Goal: Transaction & Acquisition: Purchase product/service

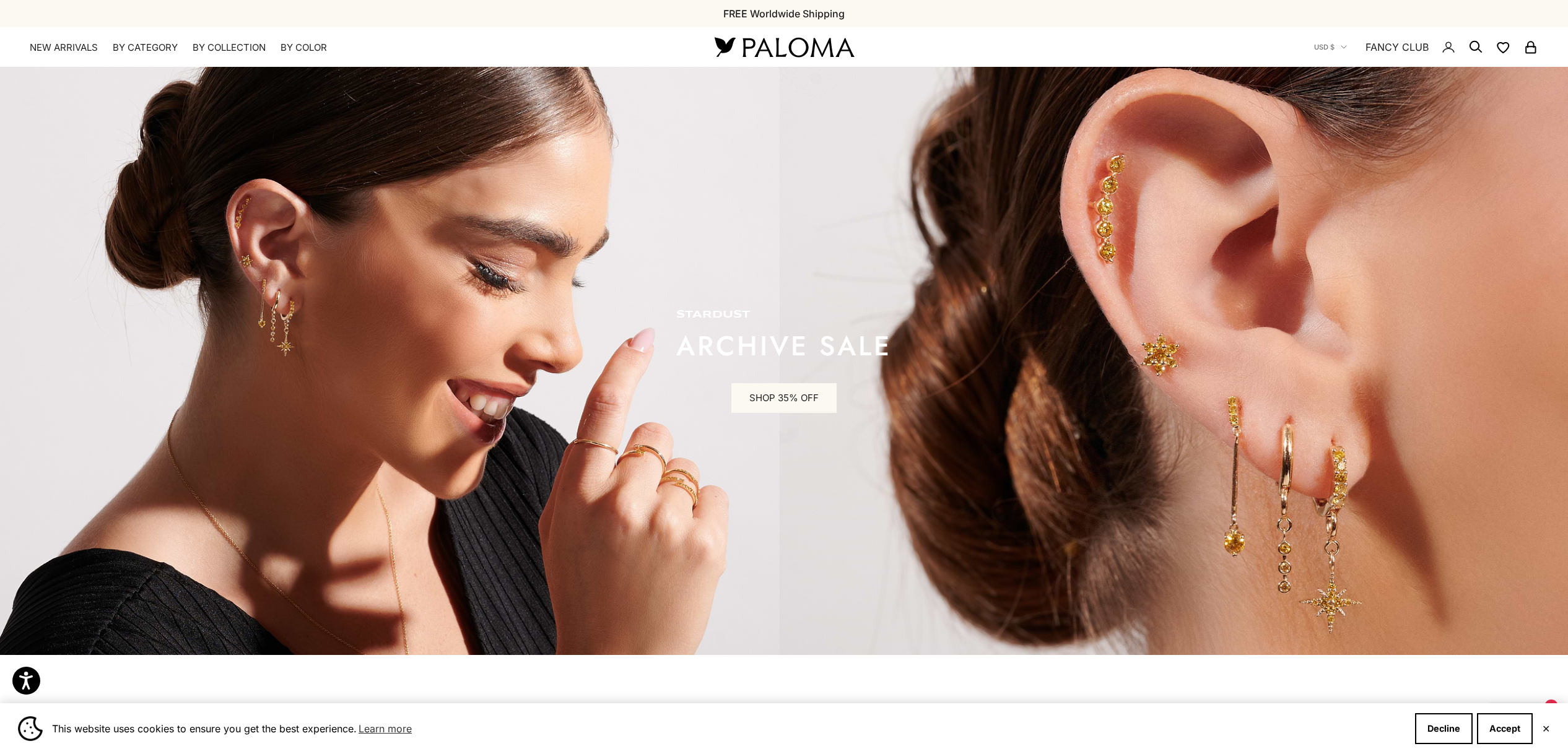
click at [1448, 49] on icon "Secondary navigation" at bounding box center [1448, 47] width 15 height 15
click at [1448, 49] on icon "Secondary navigation" at bounding box center [1448, 47] width 15 height 15
click at [1448, 49] on icon "Secondary navigation" at bounding box center [1448, 46] width 15 height 15
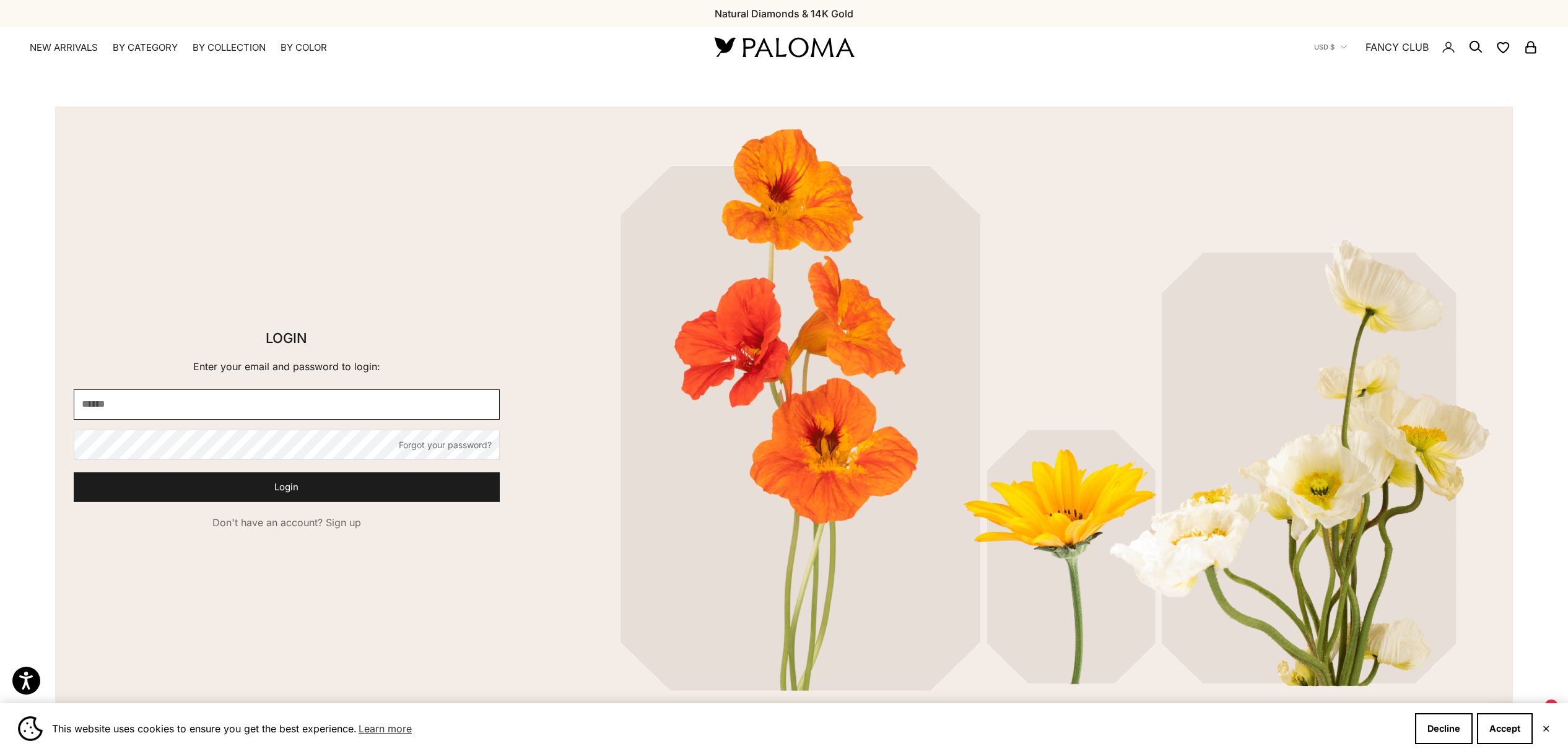
click at [136, 403] on input "E-mail" at bounding box center [287, 405] width 426 height 30
click at [158, 407] on input "E-mail" at bounding box center [287, 405] width 426 height 30
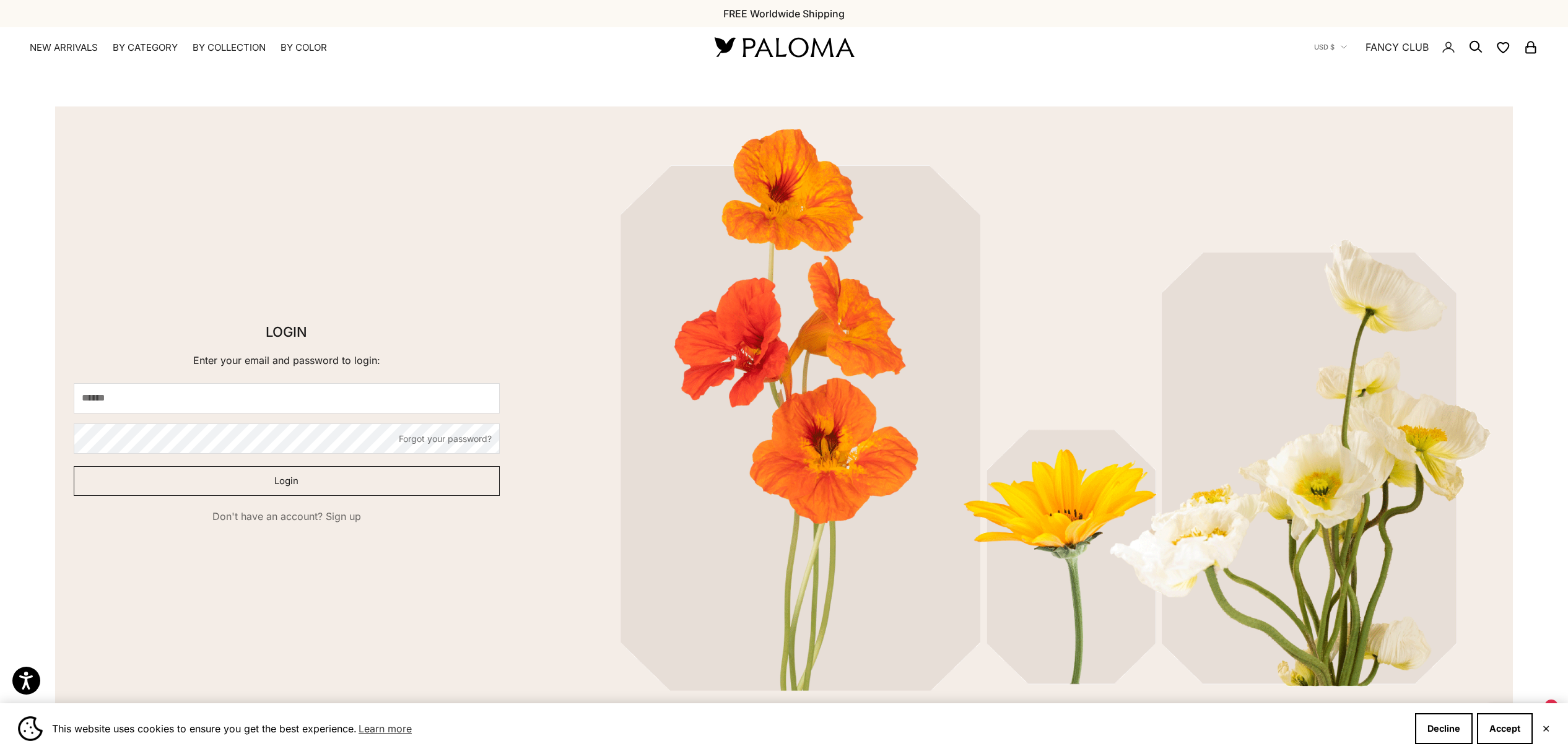
click at [427, 478] on button "Login" at bounding box center [287, 481] width 426 height 30
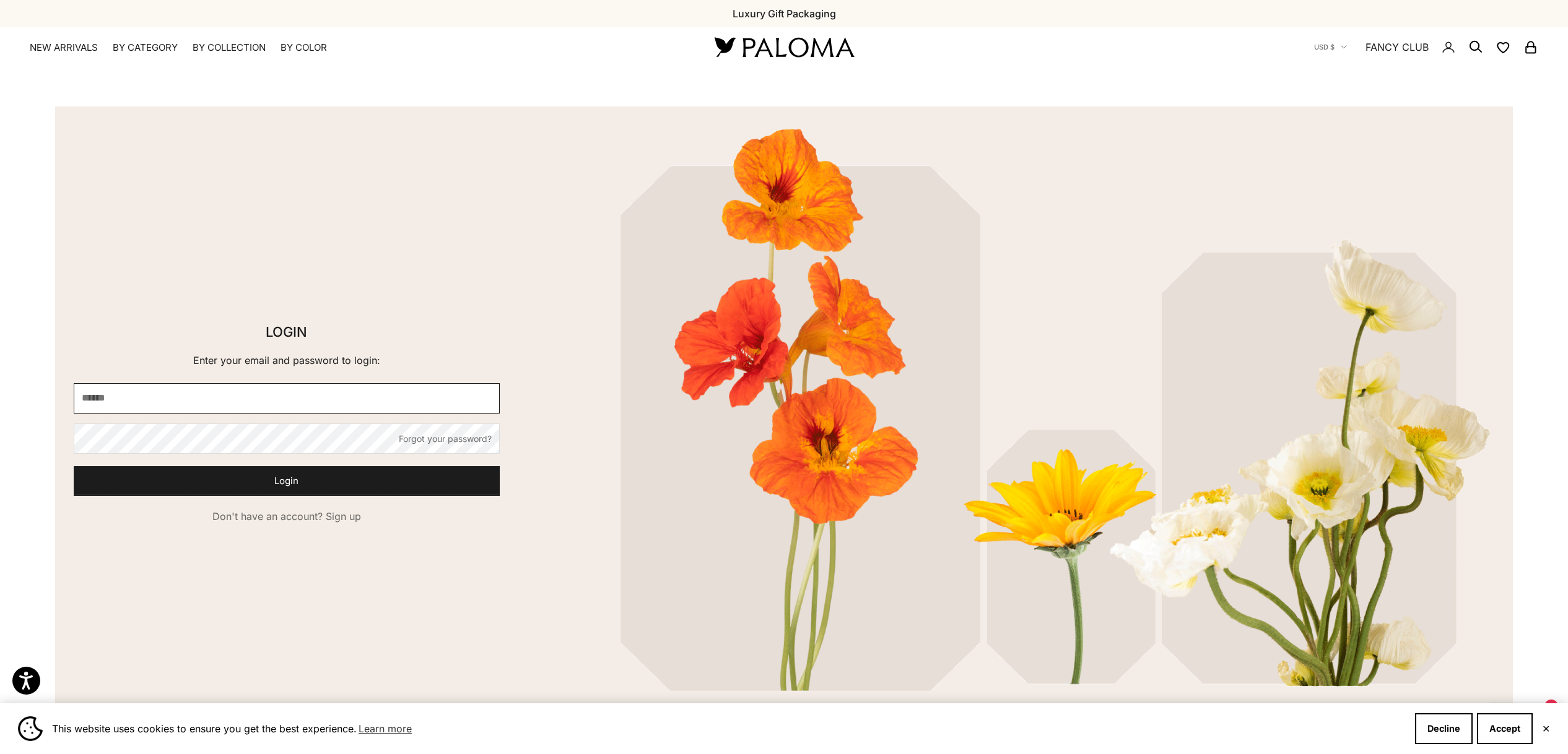
click at [239, 403] on input "E-mail" at bounding box center [287, 398] width 426 height 30
click at [162, 396] on input "E-mail" at bounding box center [287, 398] width 426 height 30
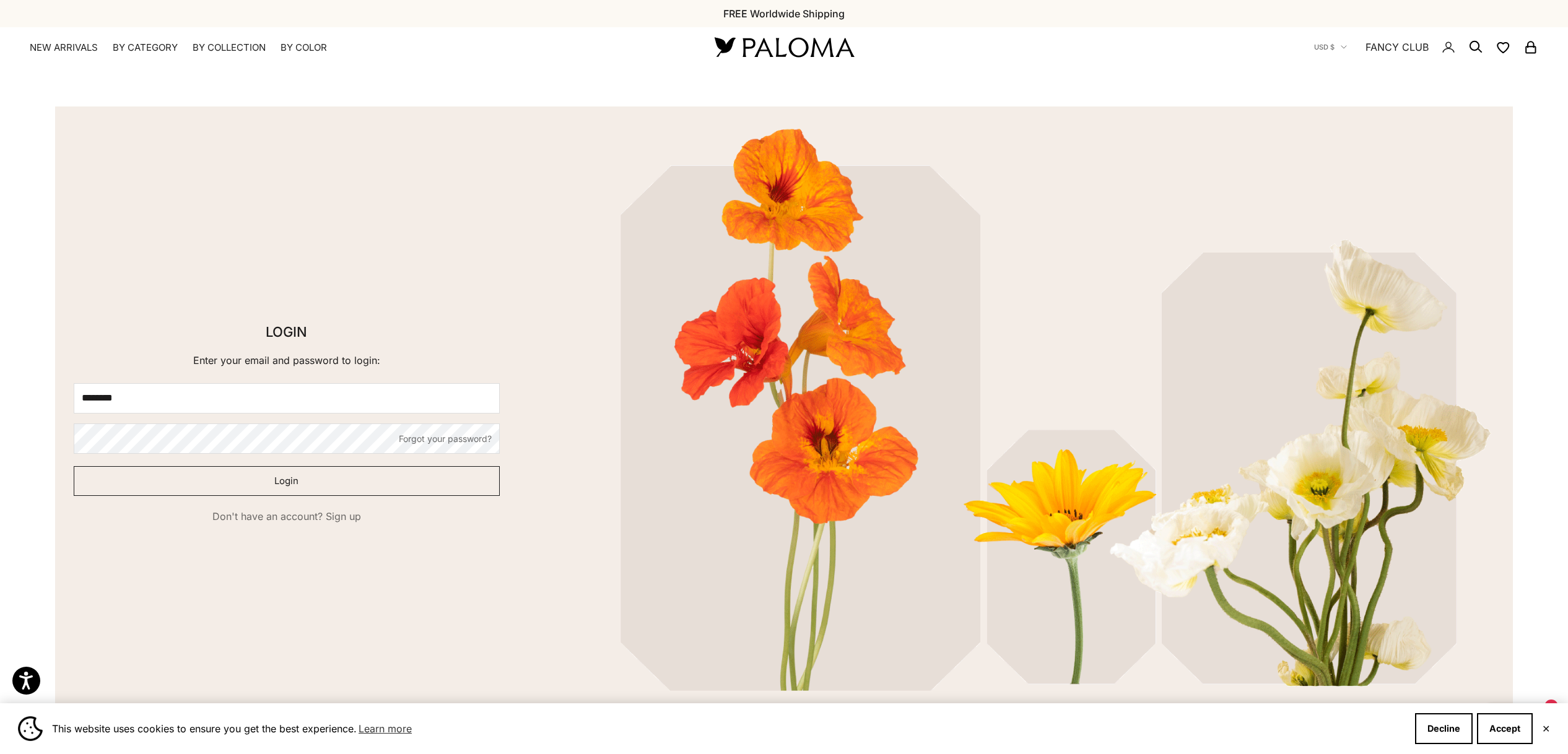
click at [227, 488] on button "Login" at bounding box center [287, 481] width 426 height 30
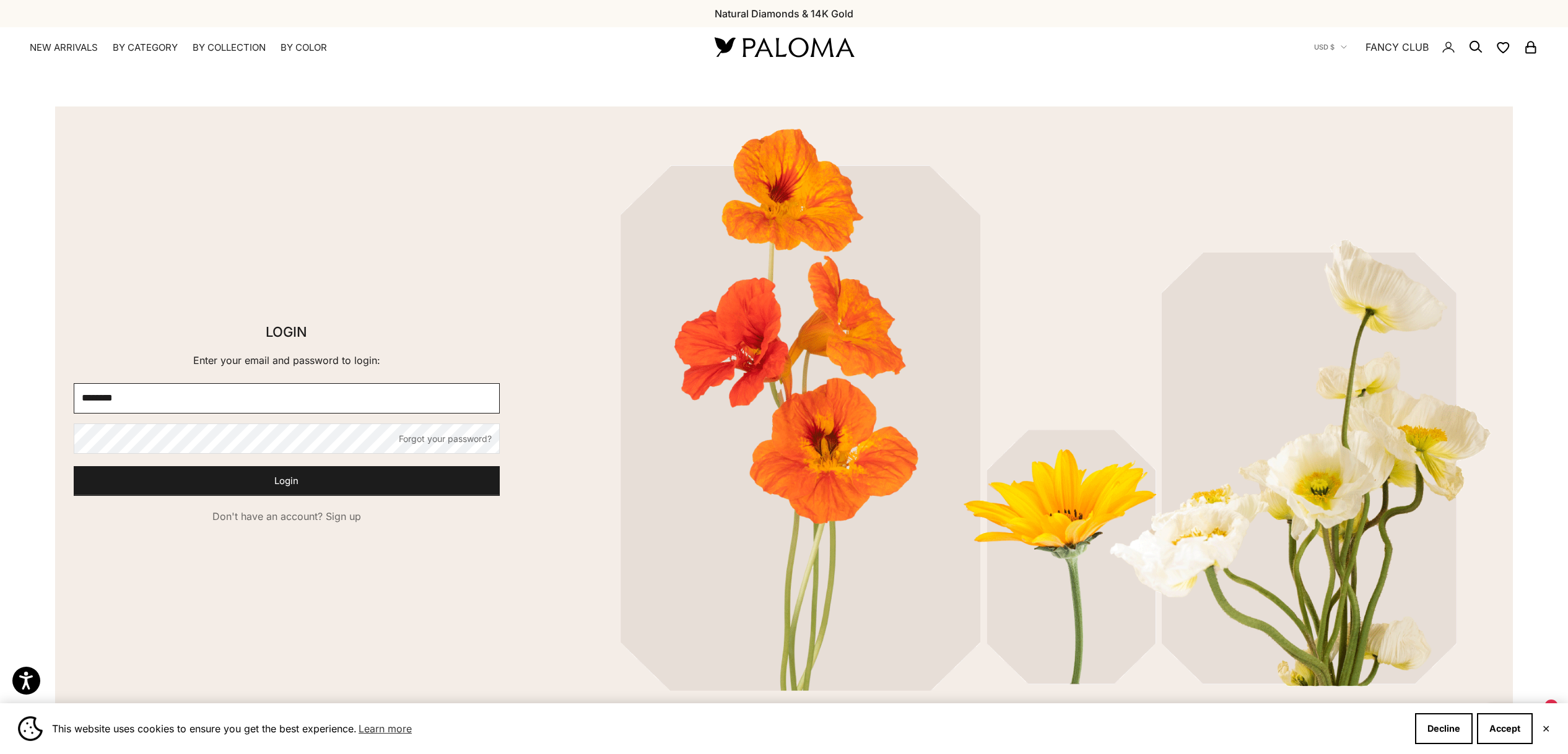
drag, startPoint x: 132, startPoint y: 400, endPoint x: 24, endPoint y: 392, distance: 108.3
click at [24, 392] on div "Login Enter your email and password to login: E-mail ******** Password Forgot y…" at bounding box center [784, 429] width 1568 height 645
type input "**********"
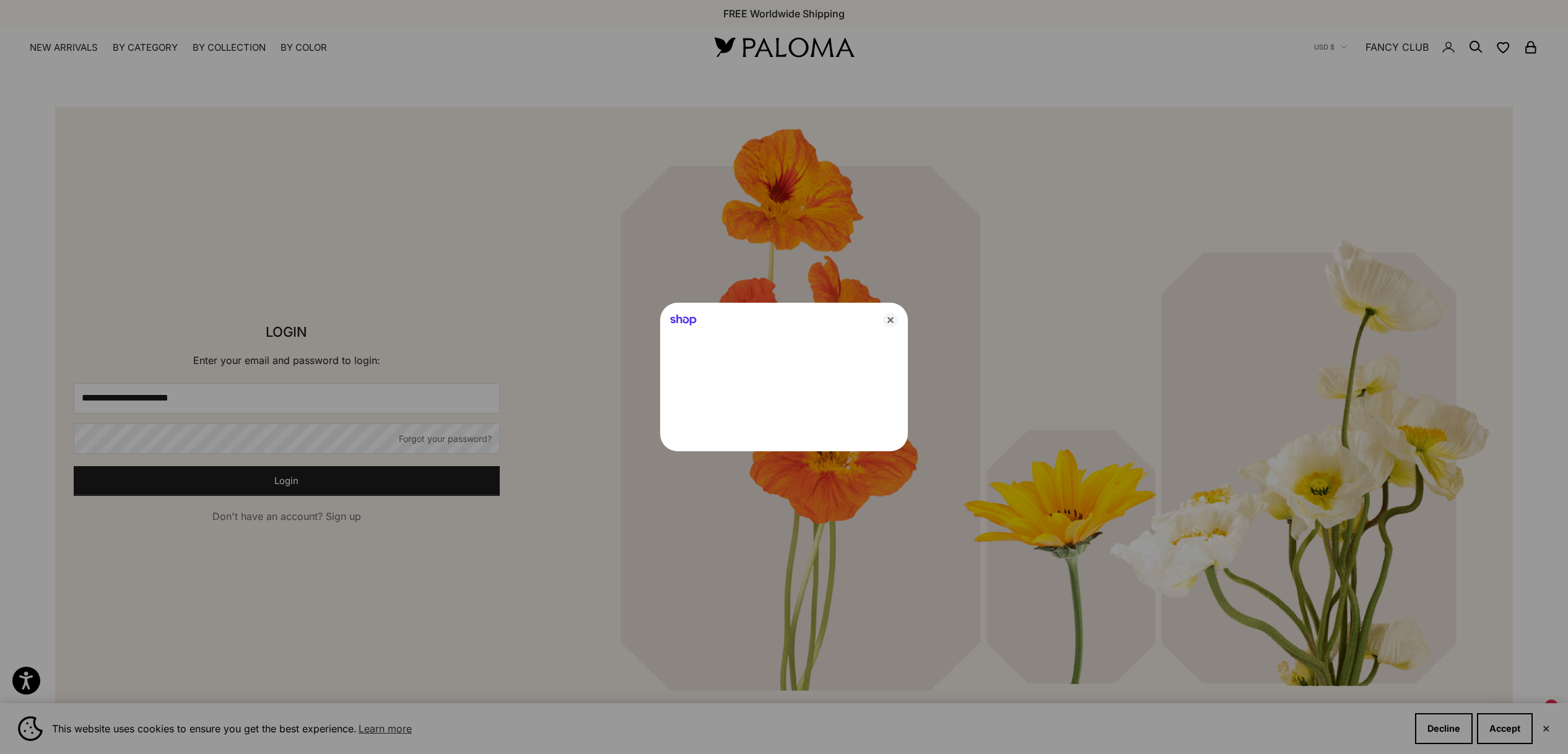
click at [293, 480] on div at bounding box center [784, 377] width 1568 height 754
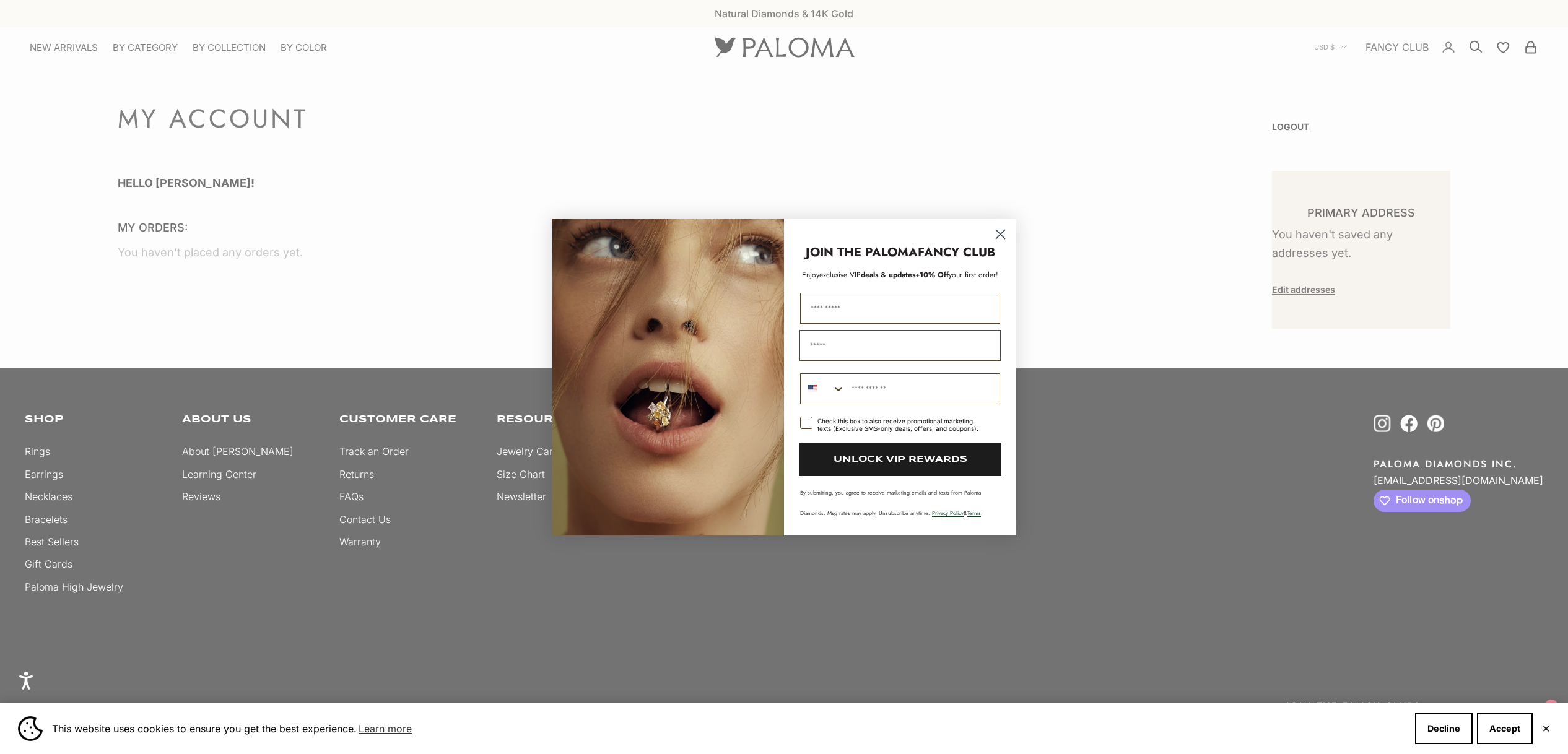
click at [1473, 46] on div "Close dialog JOIN THE PALOMA FANCY CLUB Enjoy exclusive VIP deals & updates + 1…" at bounding box center [784, 377] width 1568 height 754
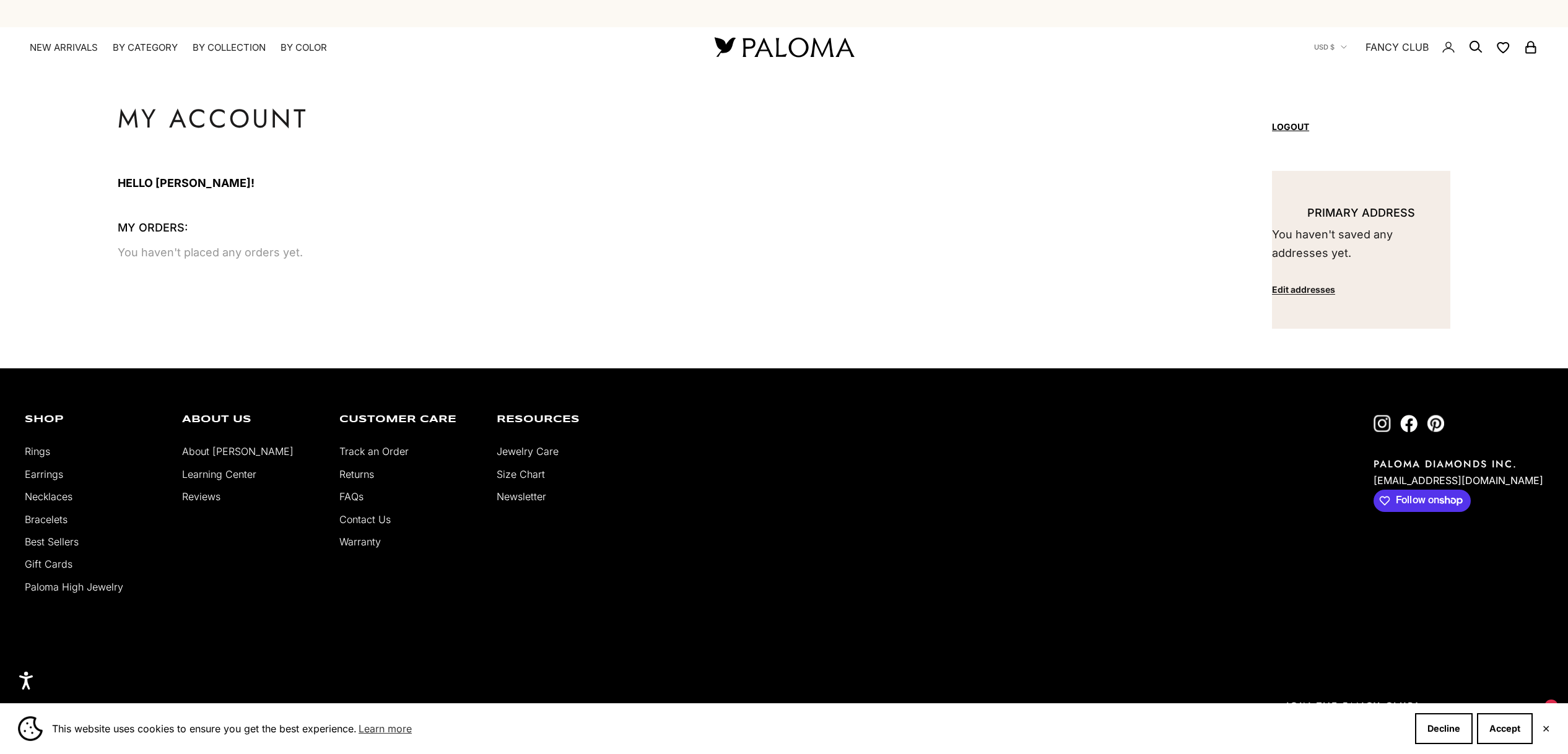
click at [1474, 46] on icon "Secondary navigation" at bounding box center [1475, 47] width 15 height 15
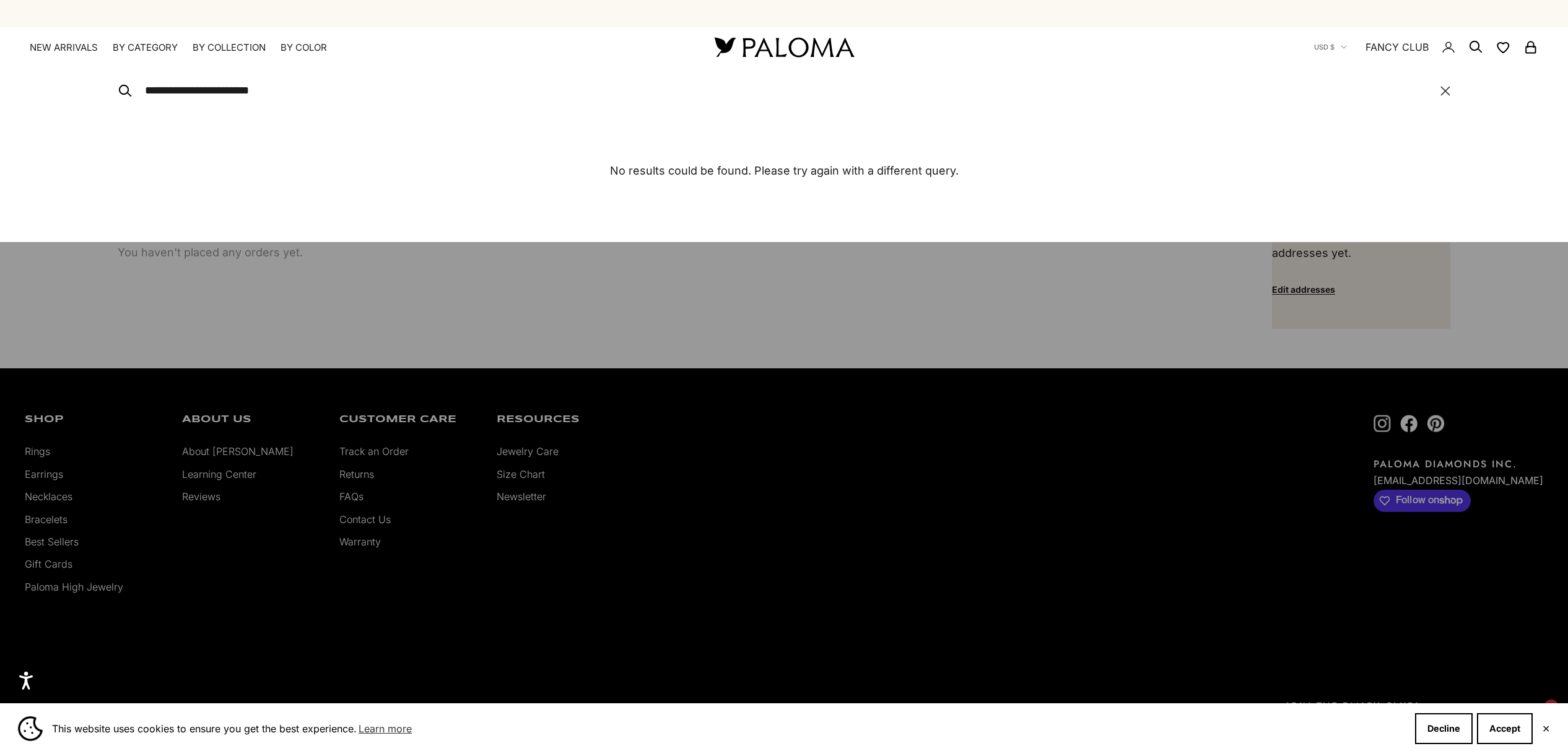
type input "**********"
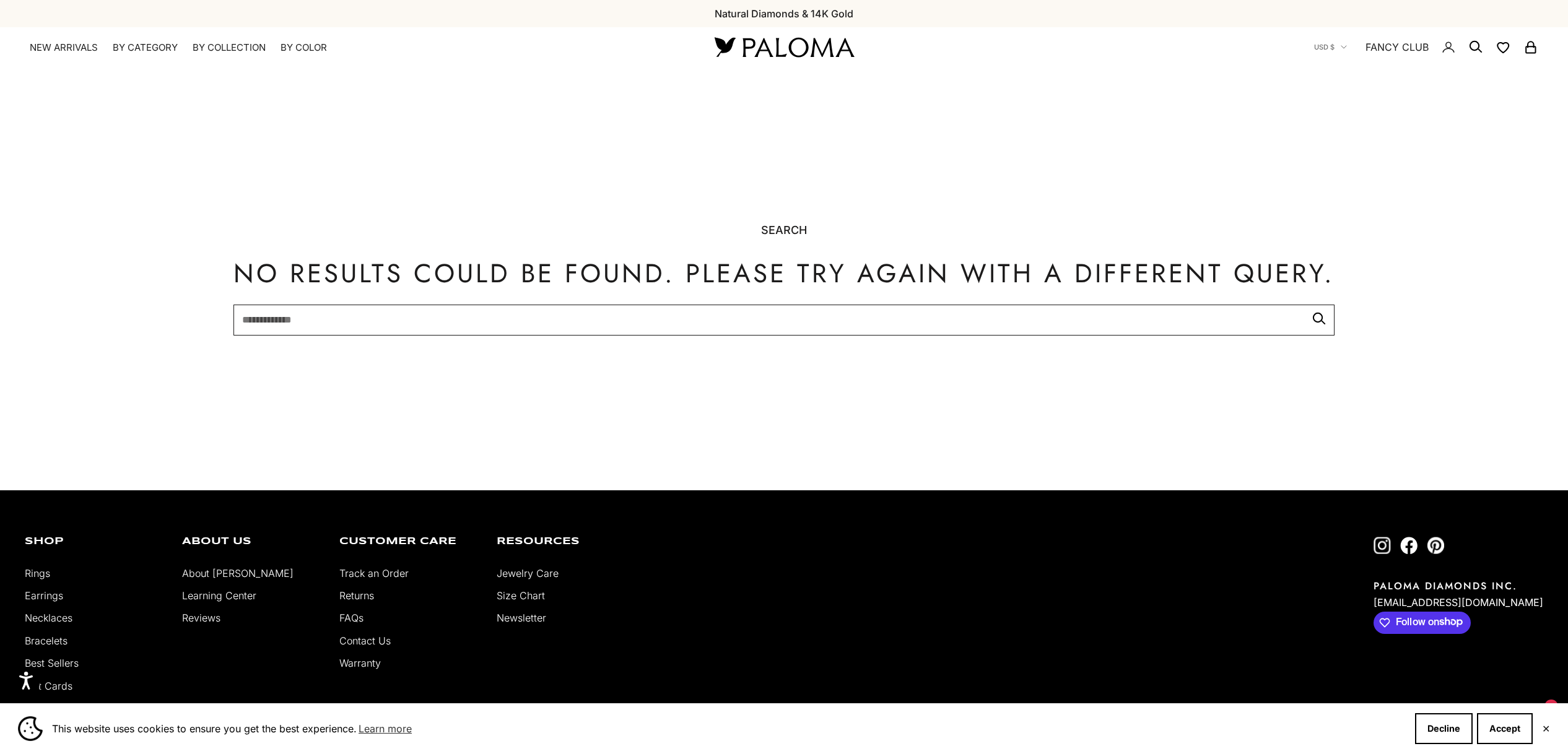
click at [280, 314] on input "Search for..." at bounding box center [784, 320] width 1101 height 30
type input "**********"
click at [1311, 311] on button "submit" at bounding box center [1318, 319] width 15 height 15
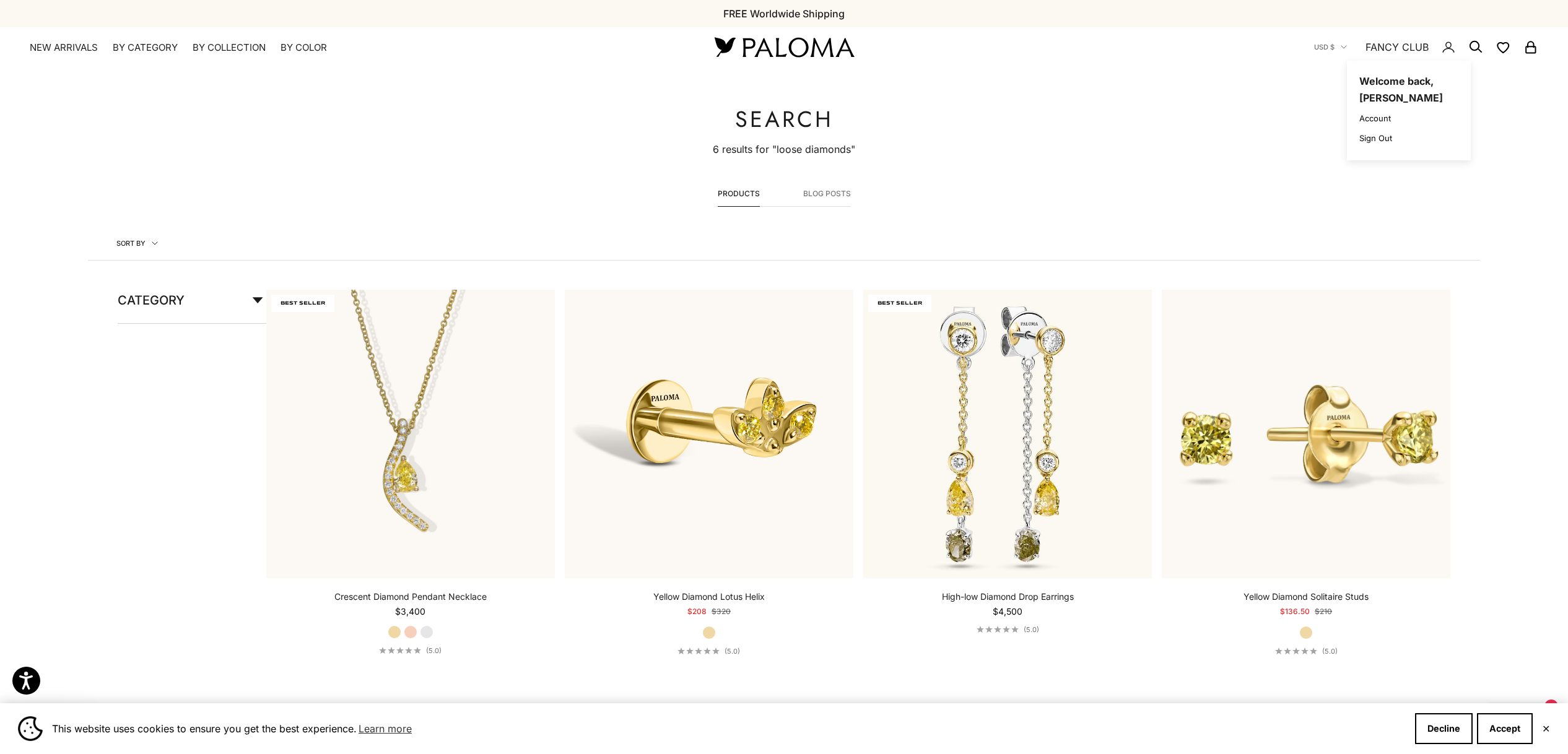
click at [1450, 47] on icon "Secondary navigation" at bounding box center [1448, 46] width 5 height 6
click at [1387, 120] on link "Account" at bounding box center [1408, 117] width 99 height 13
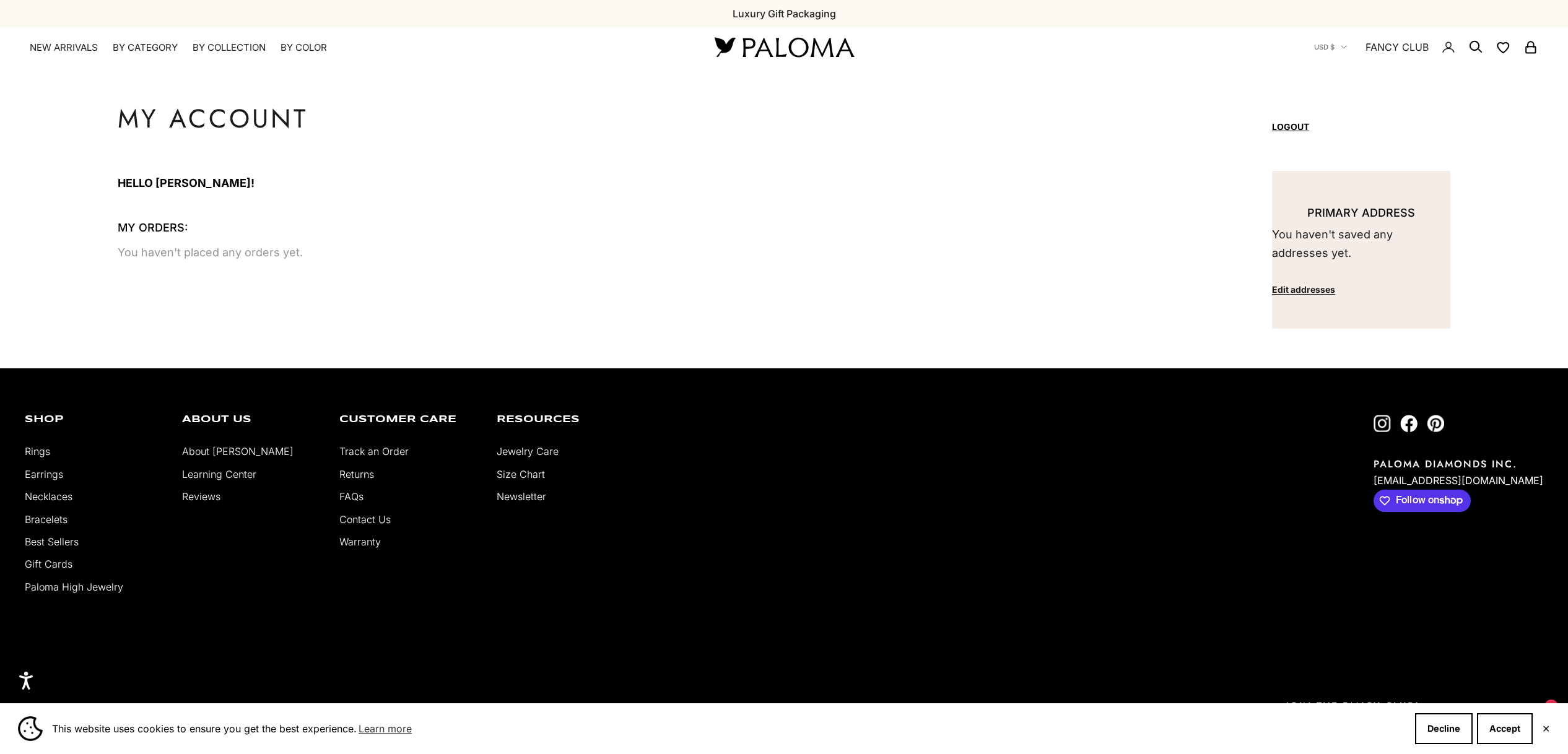
click at [1534, 50] on icon "Secondary navigation" at bounding box center [1530, 47] width 15 height 15
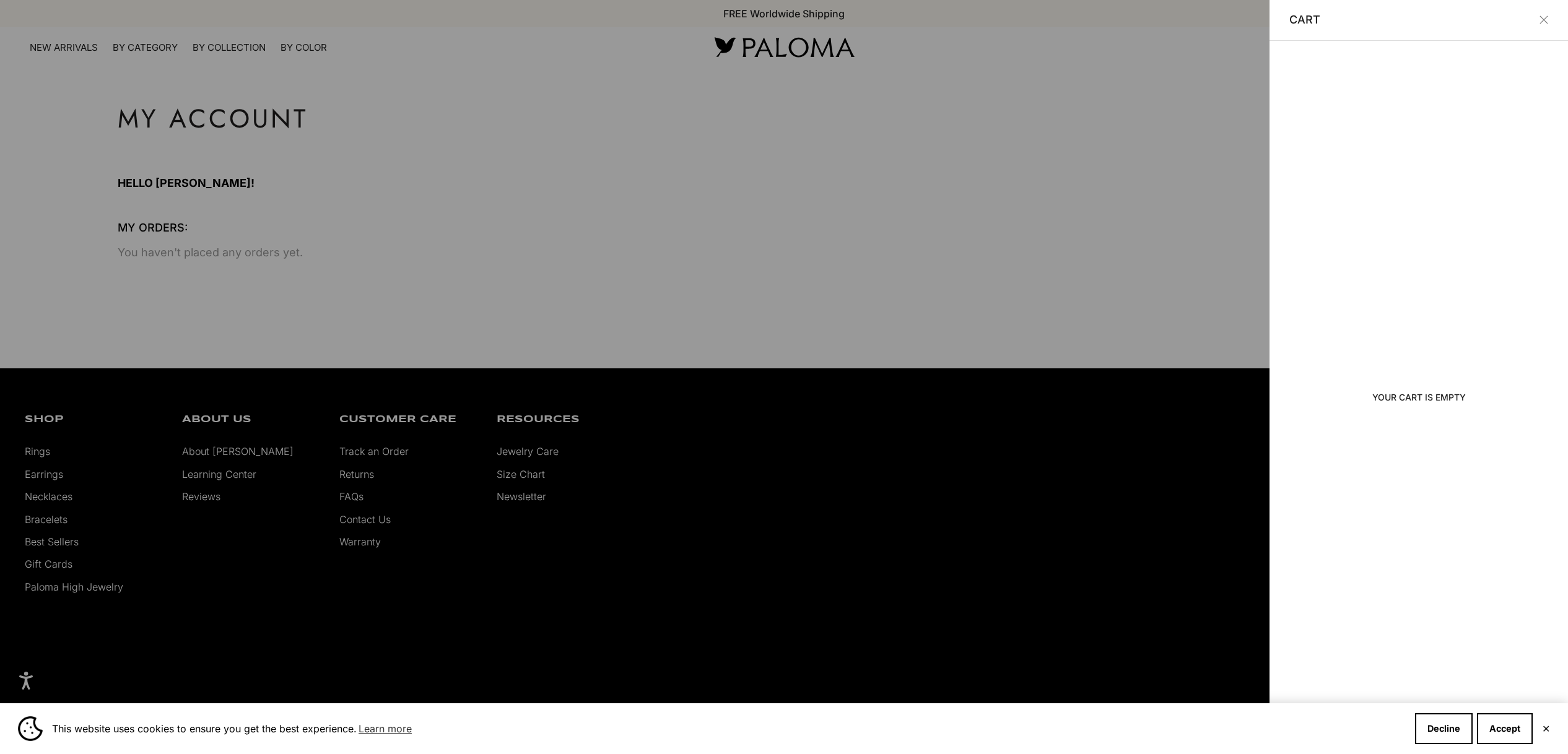
click at [604, 407] on div at bounding box center [784, 377] width 1568 height 754
